Goal: Information Seeking & Learning: Learn about a topic

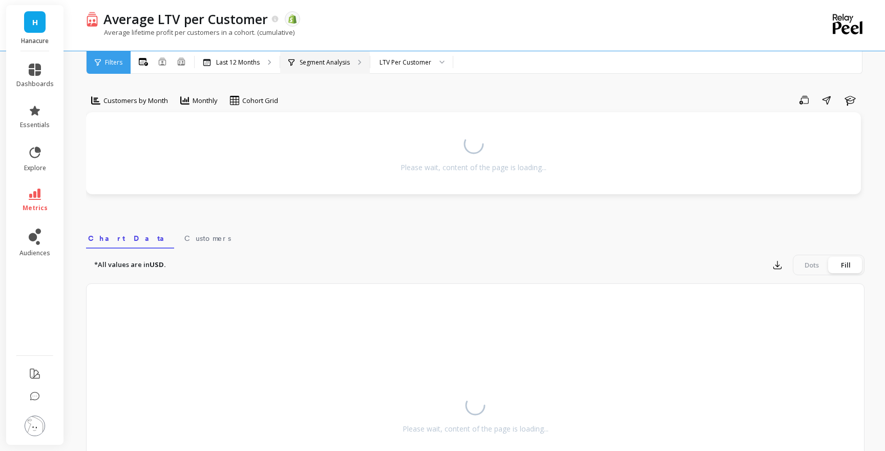
click at [306, 65] on p "Segment Analysis" at bounding box center [325, 62] width 50 height 8
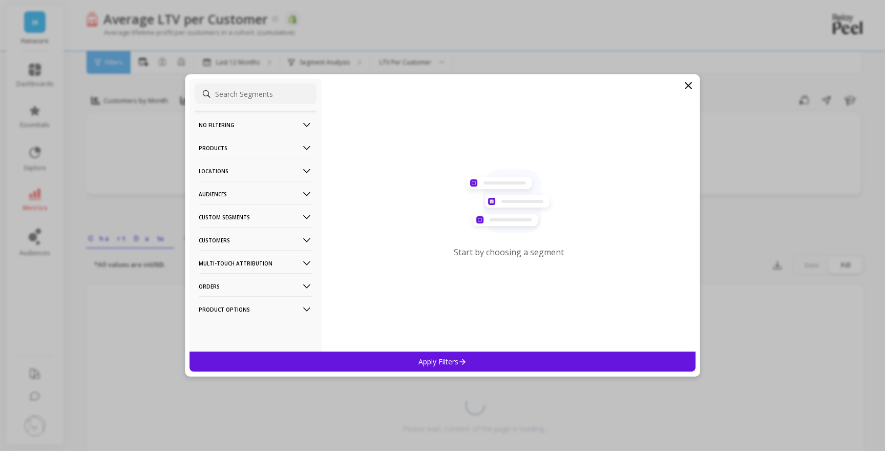
click at [255, 151] on p "Products" at bounding box center [256, 148] width 114 height 26
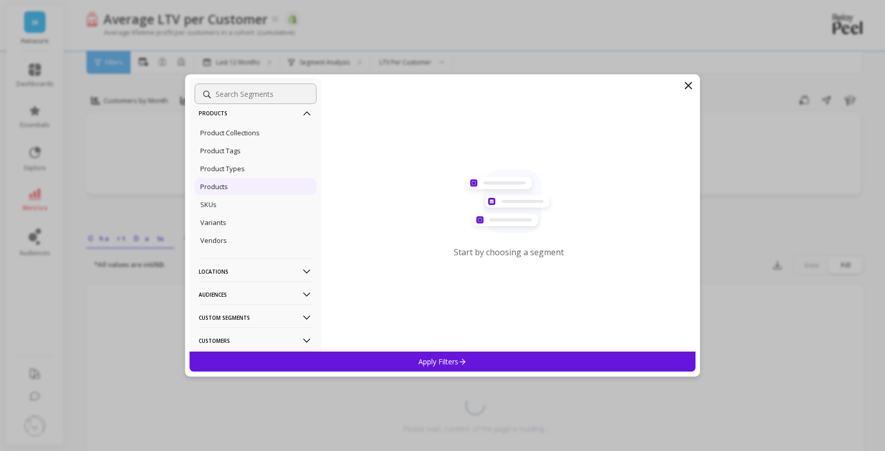
scroll to position [40, 0]
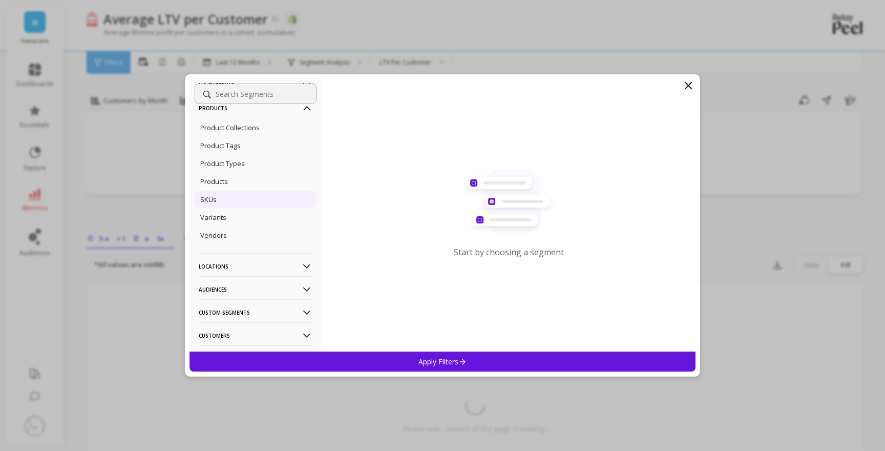
click at [258, 199] on div "SKUs" at bounding box center [256, 199] width 122 height 16
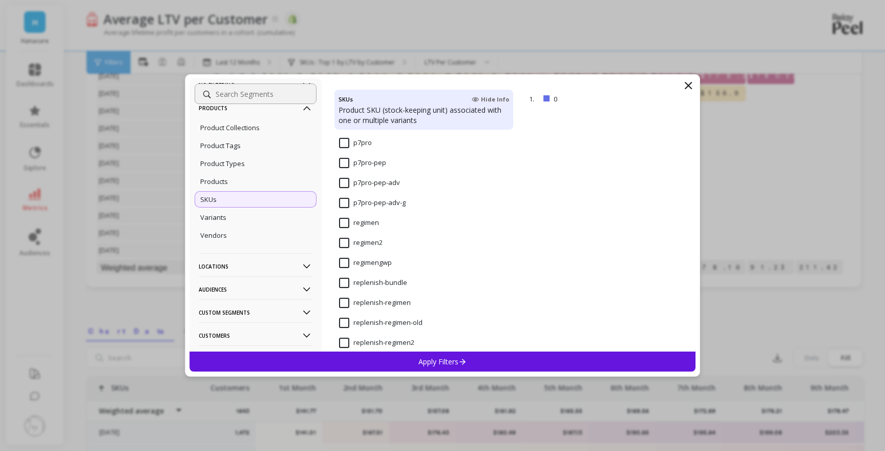
scroll to position [2040, 0]
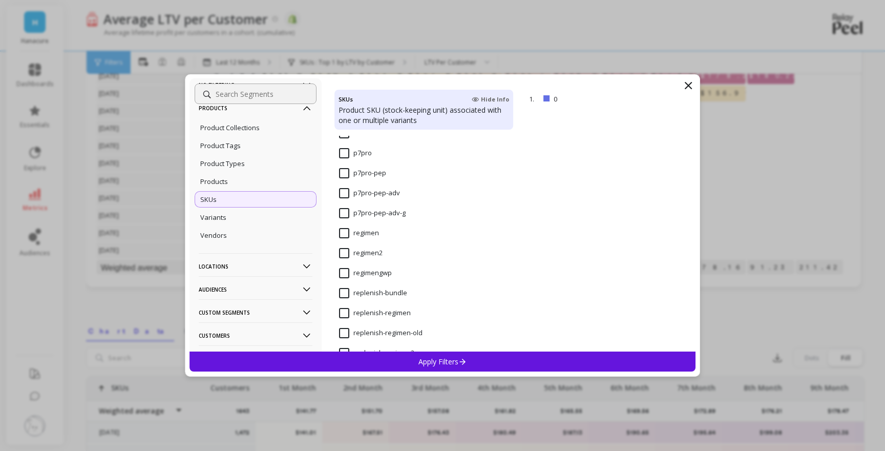
click at [343, 152] on input "p7pro" at bounding box center [355, 153] width 33 height 10
click at [380, 360] on div "Apply Filters" at bounding box center [443, 361] width 506 height 20
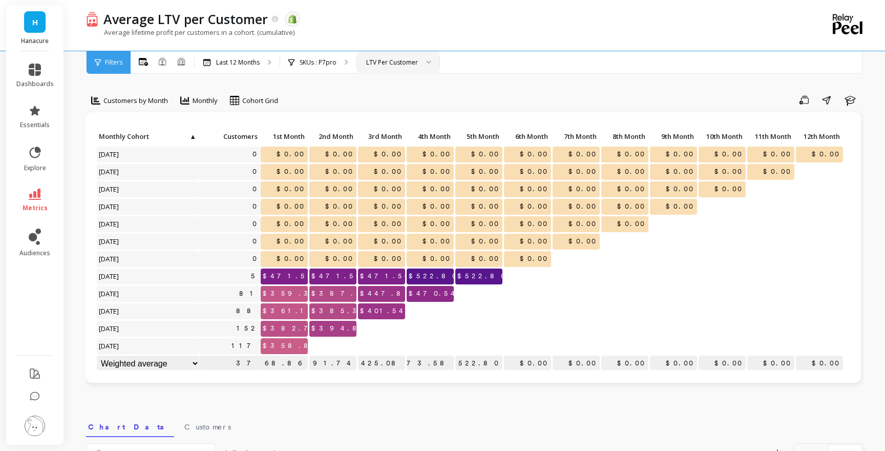
click at [388, 59] on div "LTV Per Customer" at bounding box center [392, 62] width 52 height 10
click at [34, 201] on link "metrics" at bounding box center [34, 200] width 37 height 24
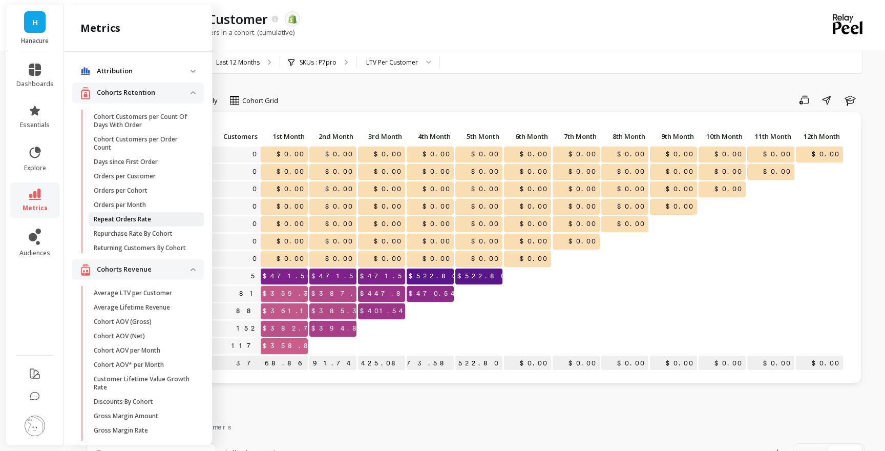
click at [142, 221] on p "Repeat Orders Rate" at bounding box center [122, 219] width 57 height 8
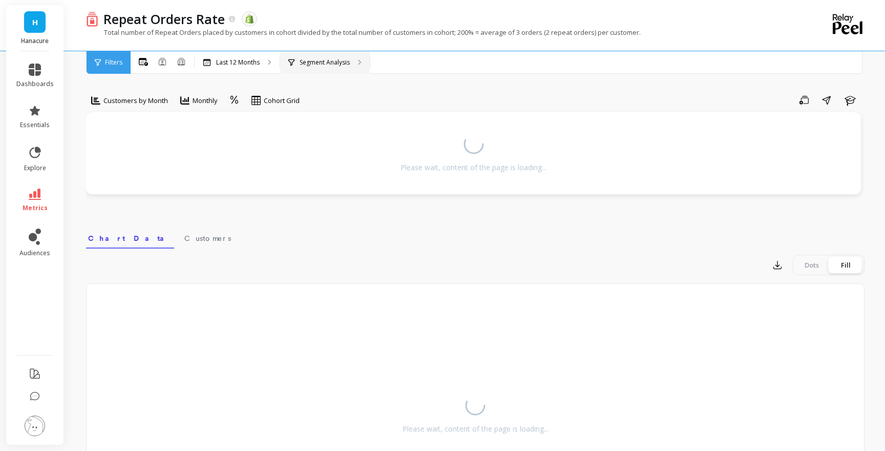
click at [303, 57] on div "Segment Analysis" at bounding box center [325, 62] width 90 height 23
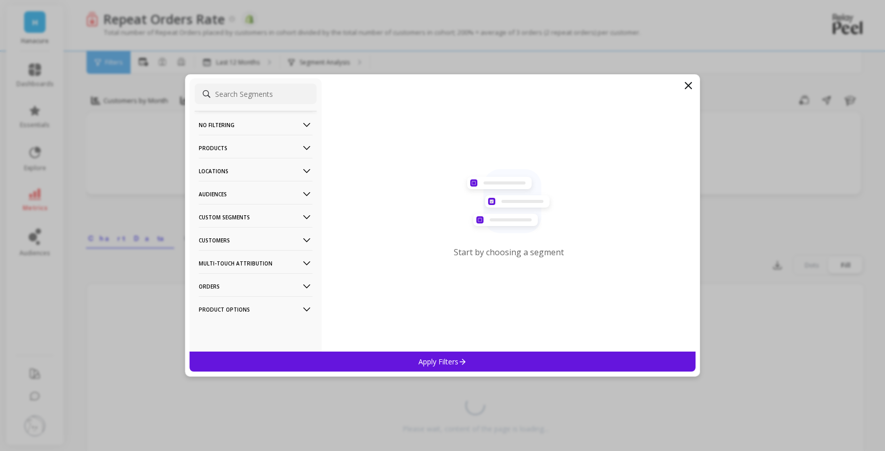
click at [236, 150] on p "Products" at bounding box center [256, 148] width 114 height 26
click at [217, 237] on div "SKUs" at bounding box center [256, 239] width 122 height 16
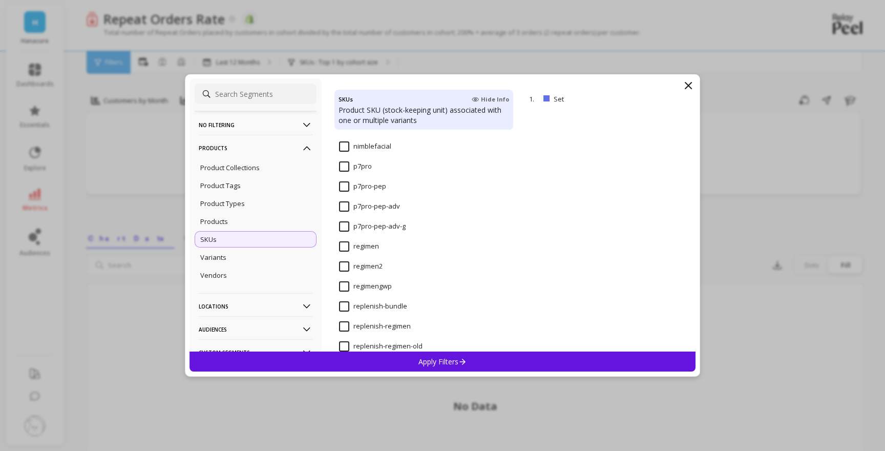
scroll to position [2022, 0]
click at [348, 173] on input "p7pro" at bounding box center [355, 170] width 33 height 10
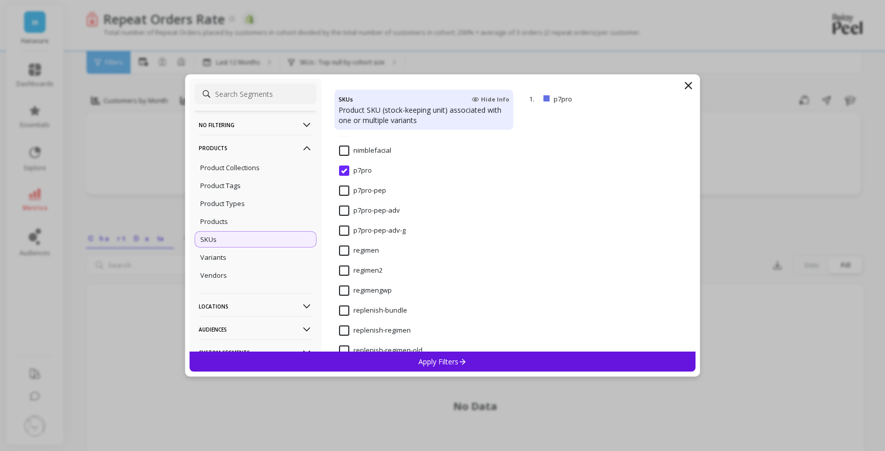
click at [398, 363] on div "Apply Filters" at bounding box center [443, 361] width 506 height 20
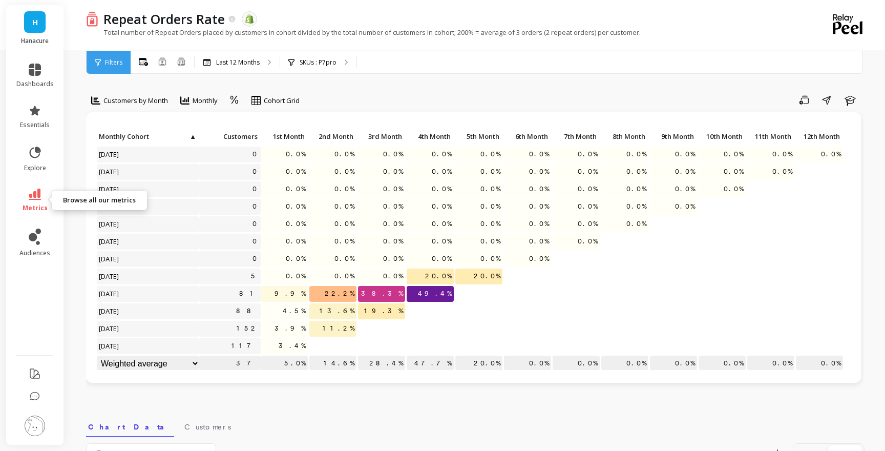
click at [35, 202] on link "metrics" at bounding box center [34, 200] width 37 height 24
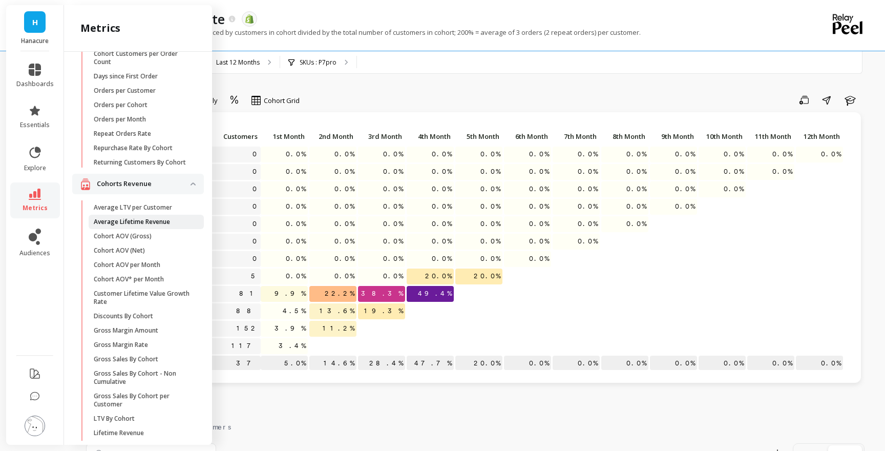
scroll to position [93, 0]
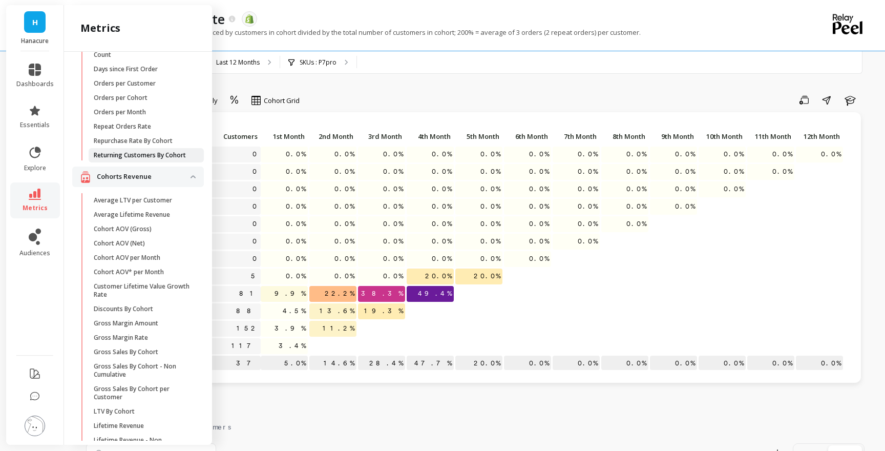
click at [137, 155] on p "Returning Customers By Cohort" at bounding box center [140, 155] width 92 height 8
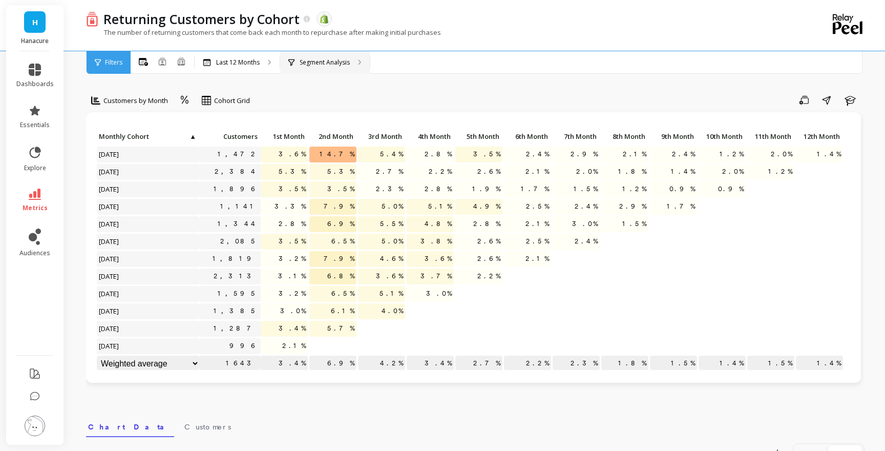
click at [324, 65] on p "Segment Analysis" at bounding box center [325, 62] width 50 height 8
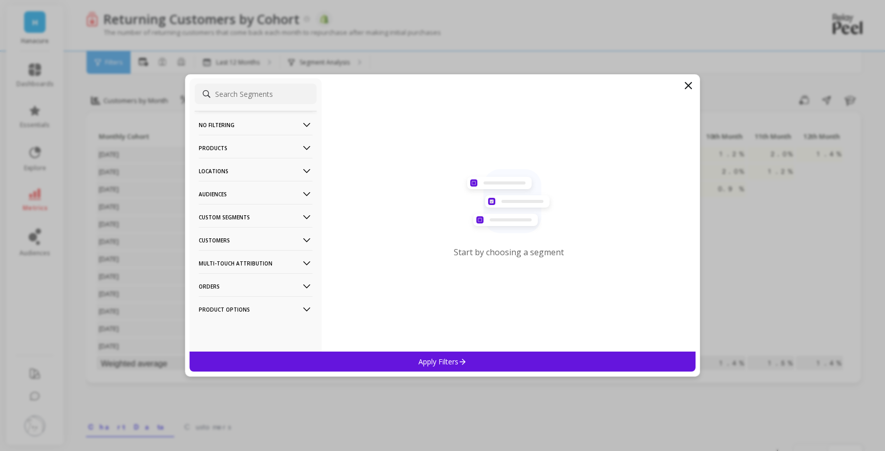
click at [234, 151] on p "Products" at bounding box center [256, 148] width 114 height 26
click at [235, 240] on div "SKUs" at bounding box center [256, 239] width 122 height 16
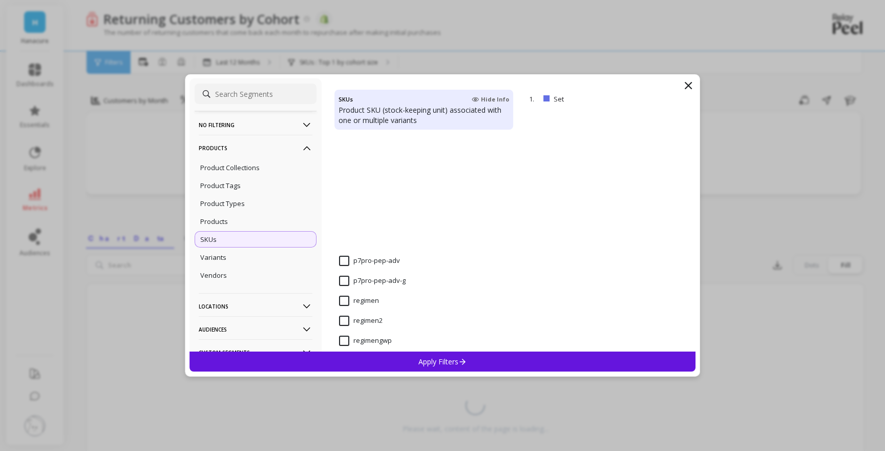
scroll to position [1932, 0]
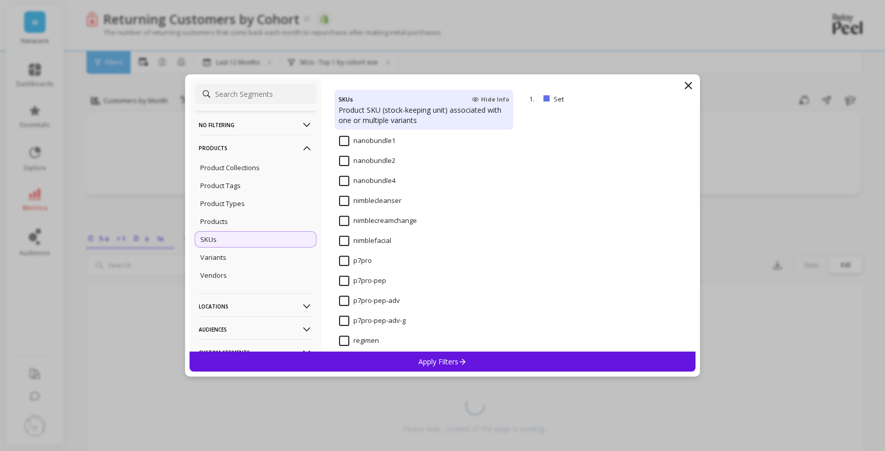
click at [344, 262] on input "p7pro" at bounding box center [355, 261] width 33 height 10
click at [382, 367] on div "Apply Filters" at bounding box center [443, 361] width 506 height 20
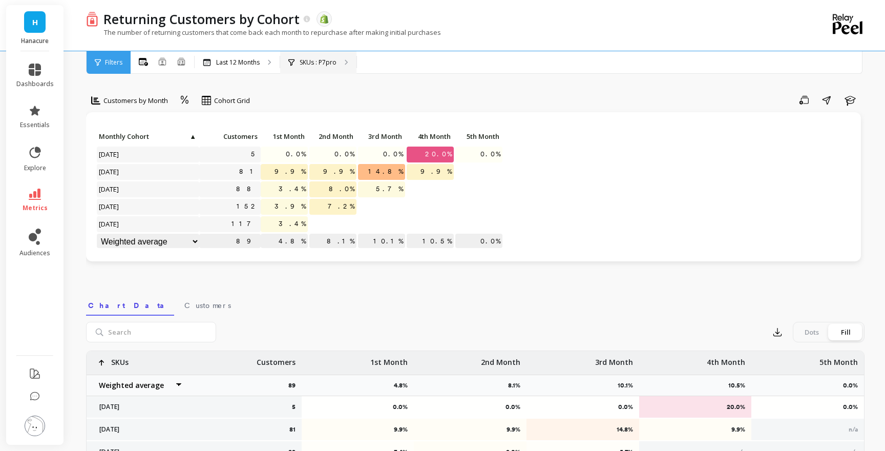
click at [318, 67] on div "SKUs : P7pro" at bounding box center [318, 62] width 76 height 23
click at [43, 186] on li "metrics" at bounding box center [35, 200] width 50 height 36
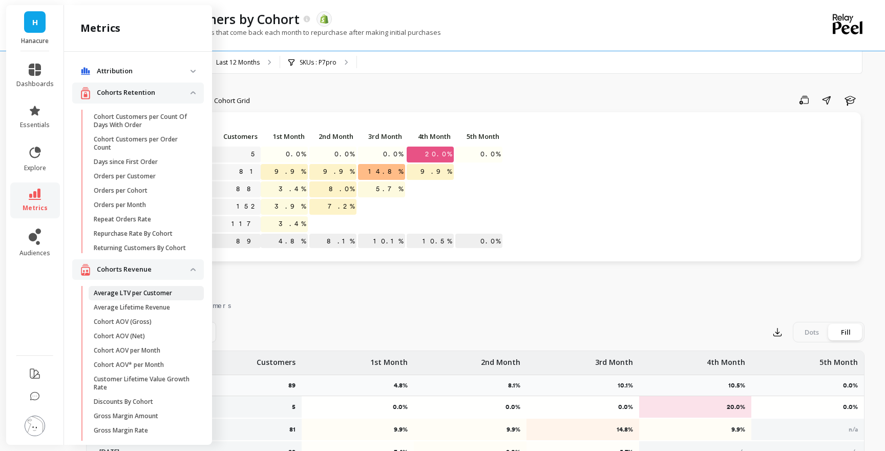
scroll to position [93, 0]
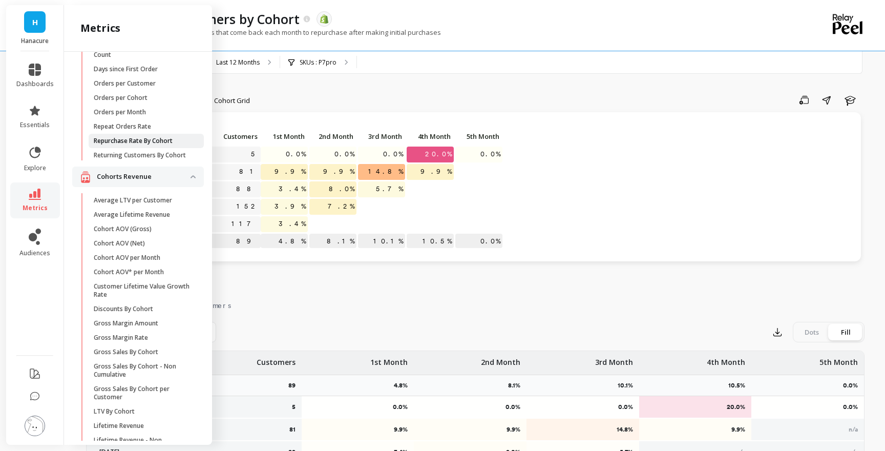
click at [153, 140] on p "Repurchase Rate By Cohort" at bounding box center [133, 141] width 79 height 8
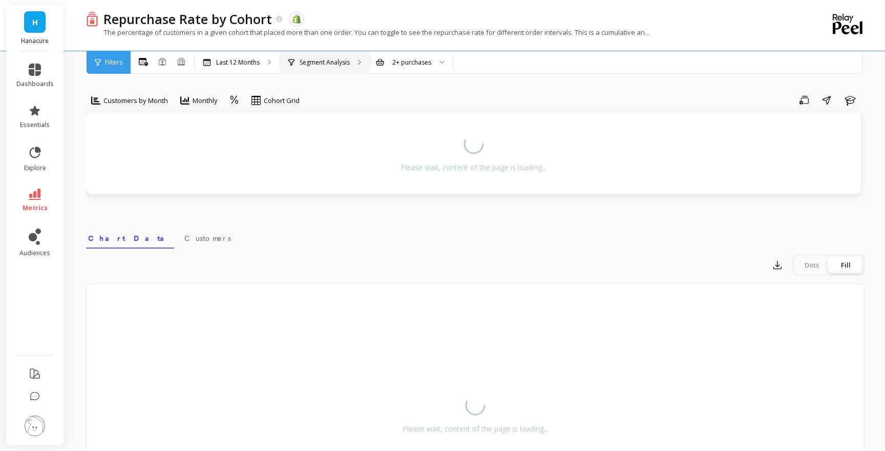
click at [333, 63] on p "Segment Analysis" at bounding box center [325, 62] width 50 height 8
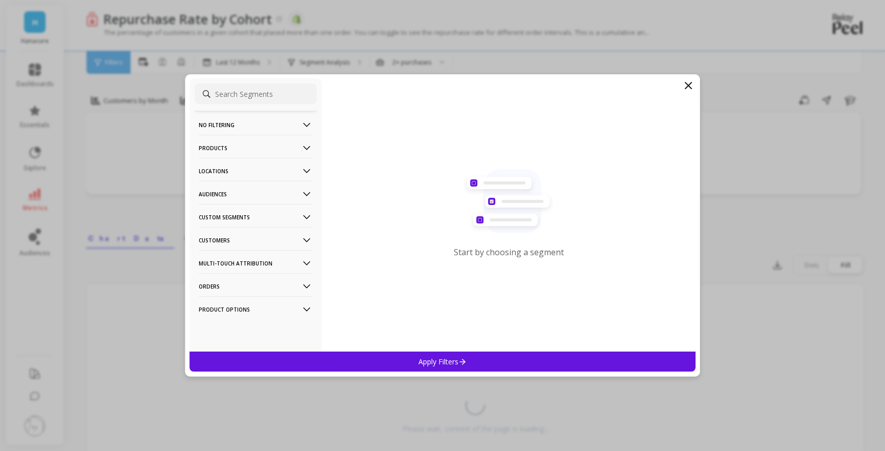
click at [250, 154] on p "Products" at bounding box center [256, 148] width 114 height 26
click at [225, 226] on p "Products" at bounding box center [214, 221] width 28 height 9
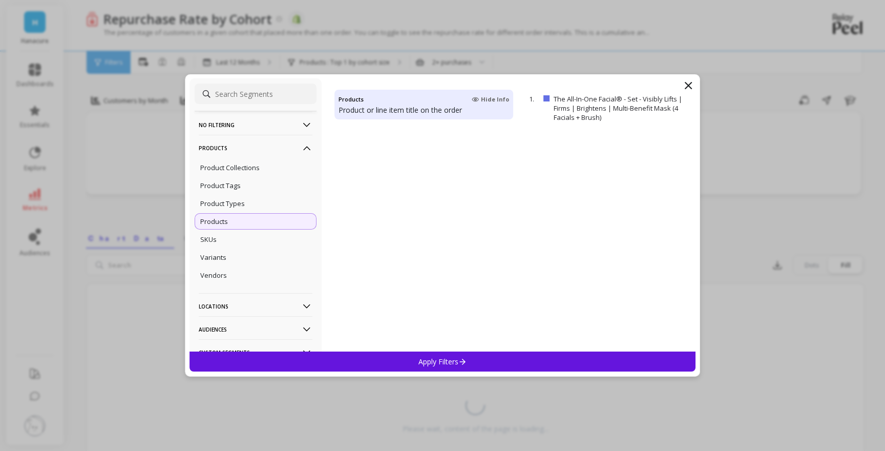
scroll to position [2671, 0]
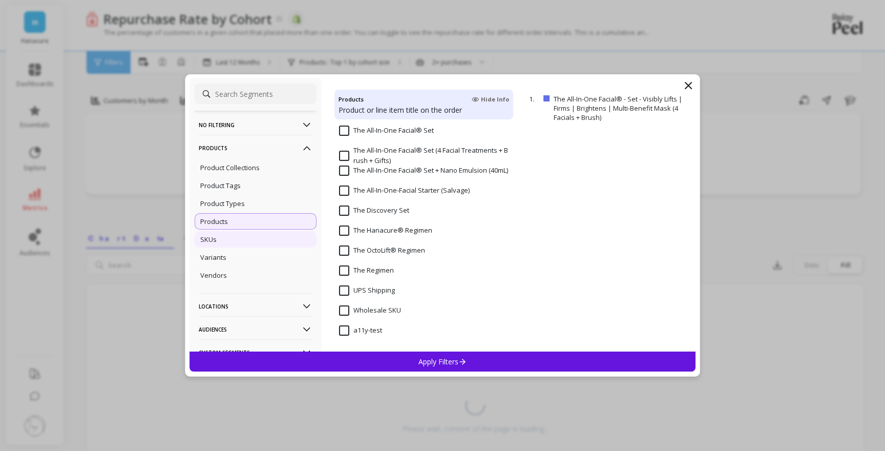
click at [252, 242] on div "SKUs" at bounding box center [256, 239] width 122 height 16
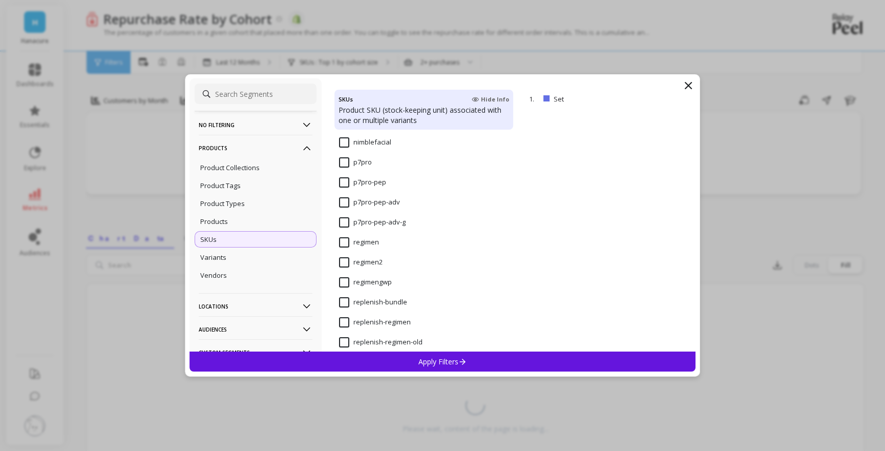
scroll to position [2031, 0]
click at [346, 159] on input "p7pro" at bounding box center [355, 161] width 33 height 10
click at [371, 365] on div "Apply Filters" at bounding box center [443, 361] width 506 height 20
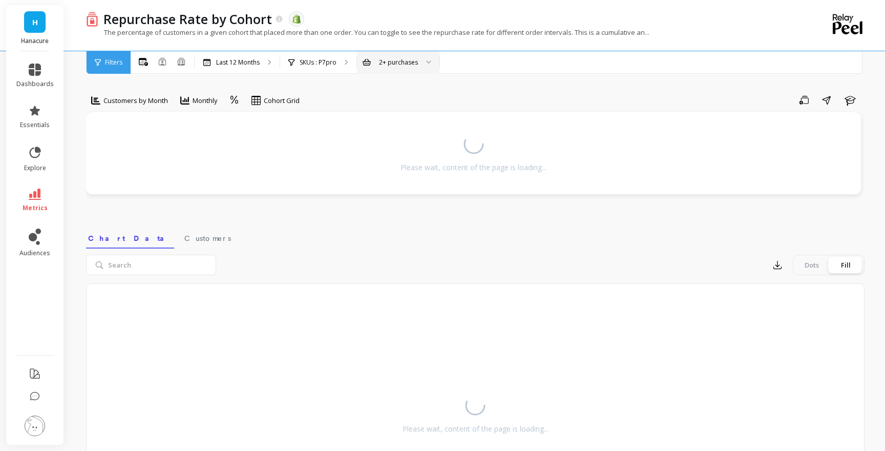
click at [406, 66] on div "2+ purchases" at bounding box center [398, 62] width 39 height 10
click at [486, 18] on div "Repurchase Rate by Cohort The data you are viewing comes from: Shopify" at bounding box center [439, 18] width 682 height 17
